Goal: Task Accomplishment & Management: Use online tool/utility

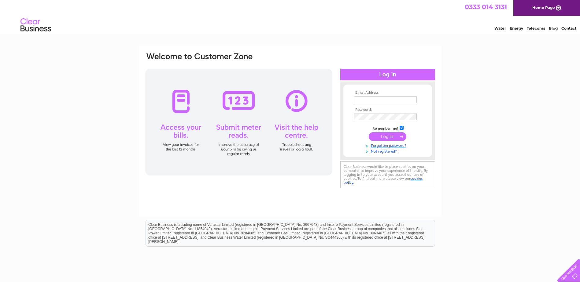
type input "fgbml.accounts@fugro.com"
click at [392, 136] on input "submit" at bounding box center [387, 136] width 38 height 9
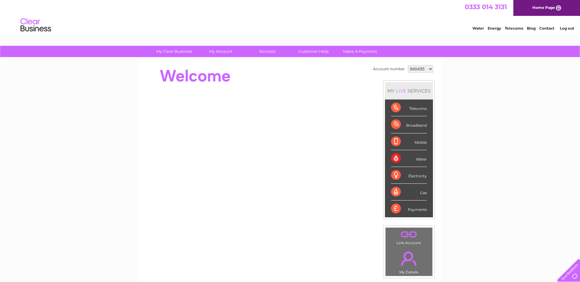
click at [280, 83] on div at bounding box center [255, 76] width 222 height 24
click at [311, 52] on link "Customer Help" at bounding box center [313, 51] width 50 height 11
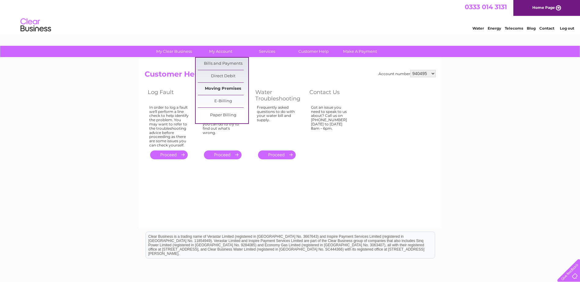
click at [227, 88] on link "Moving Premises" at bounding box center [223, 89] width 50 height 12
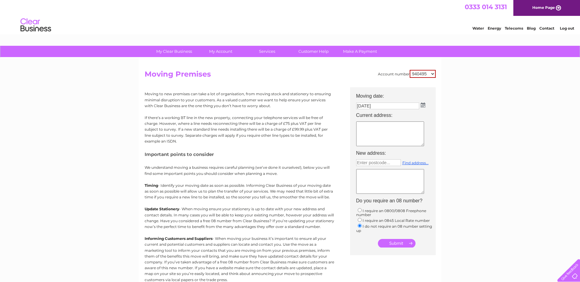
click at [425, 75] on select "940495 943753 950488 1144227" at bounding box center [422, 74] width 26 height 8
